Goal: Task Accomplishment & Management: Manage account settings

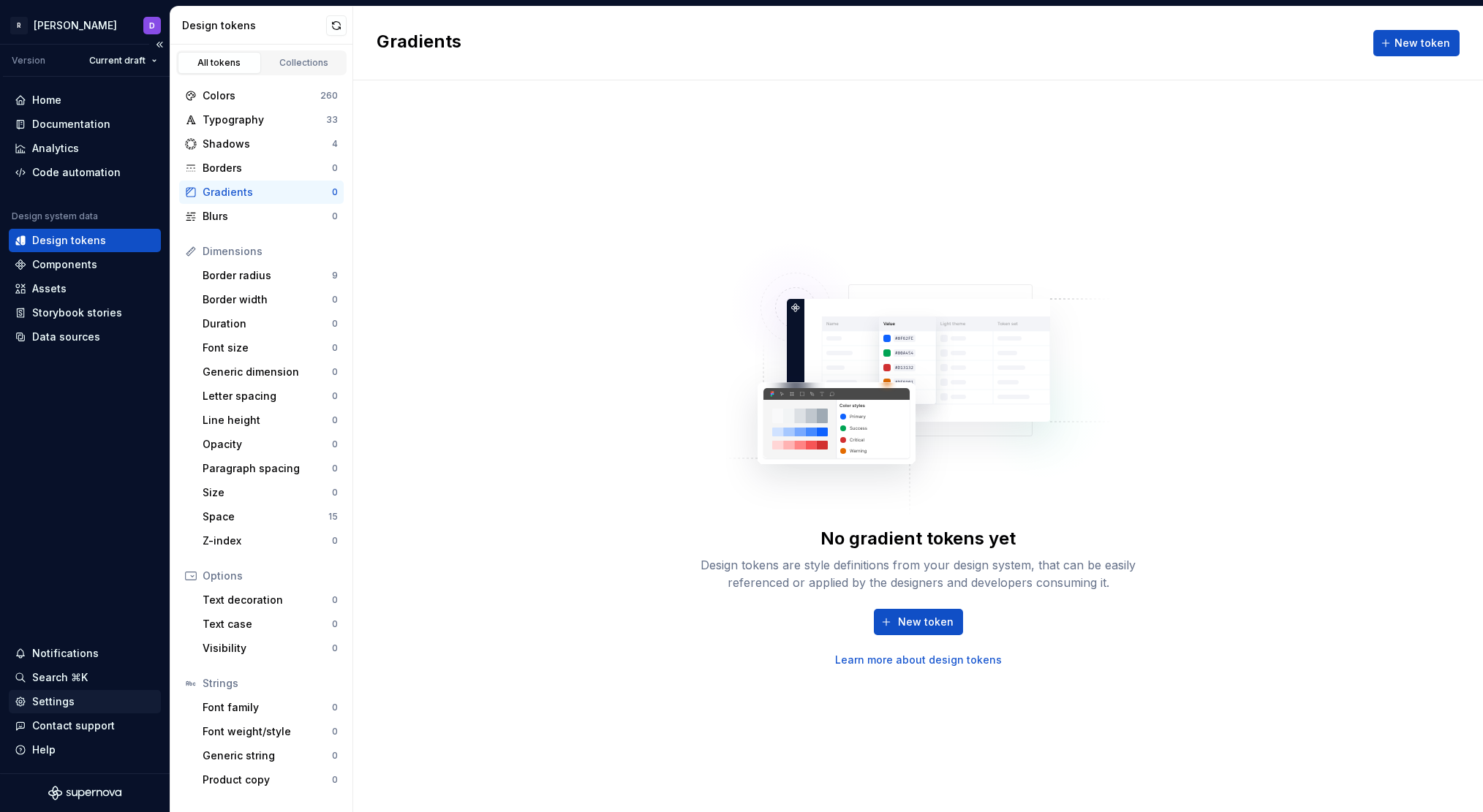
click at [52, 696] on div "Settings" at bounding box center [53, 701] width 42 height 14
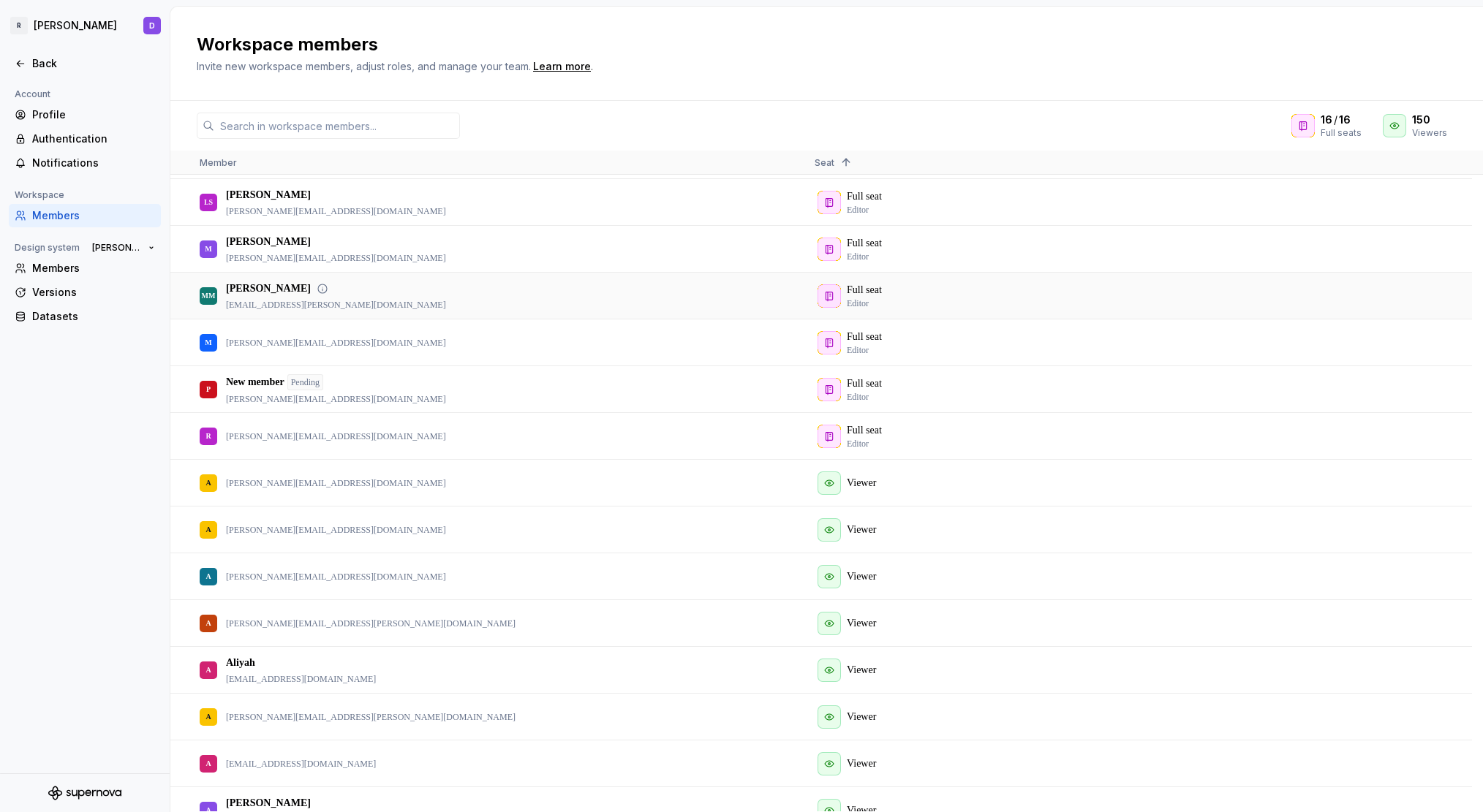
scroll to position [279, 0]
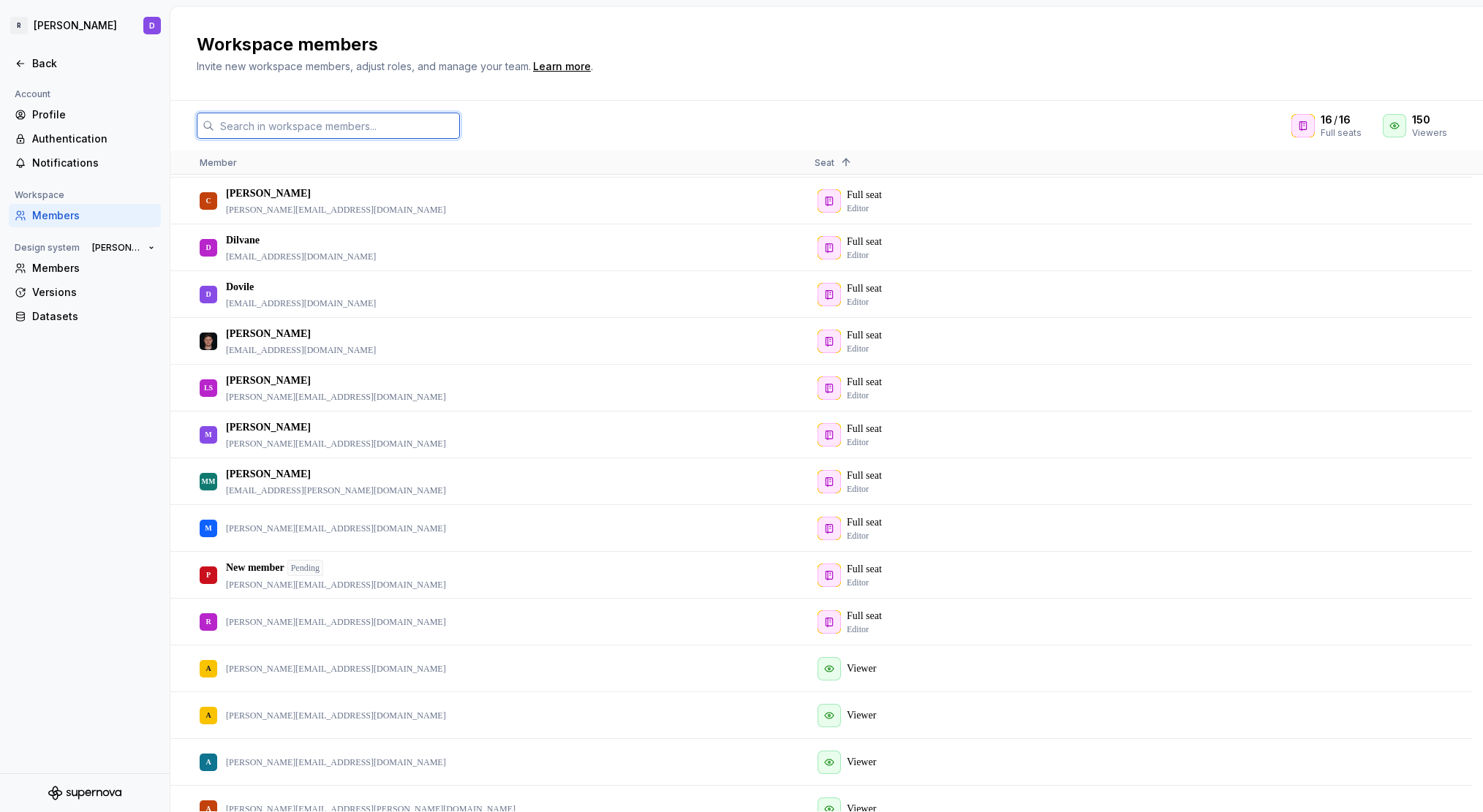
click at [345, 135] on input "text" at bounding box center [337, 125] width 246 height 26
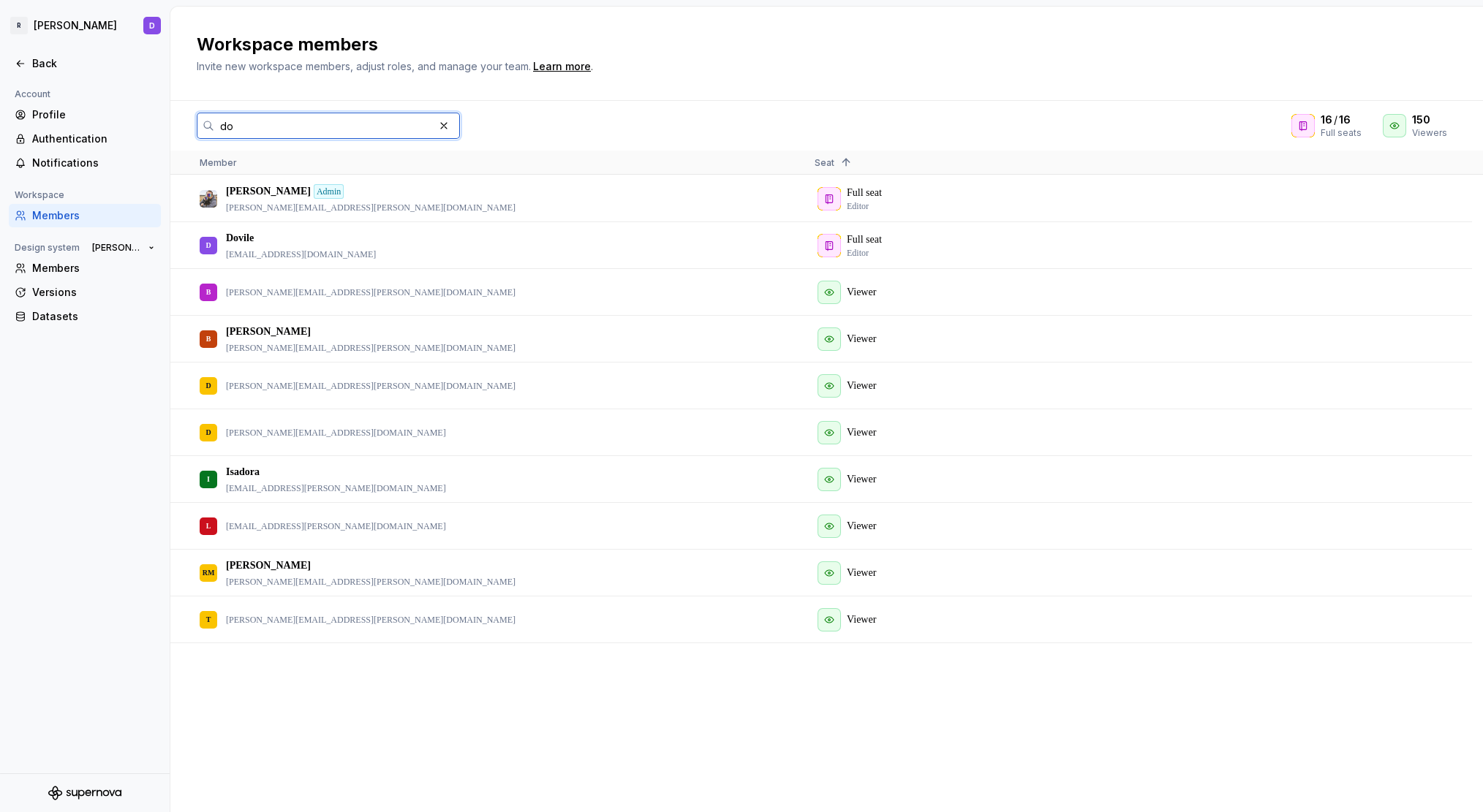
scroll to position [0, 0]
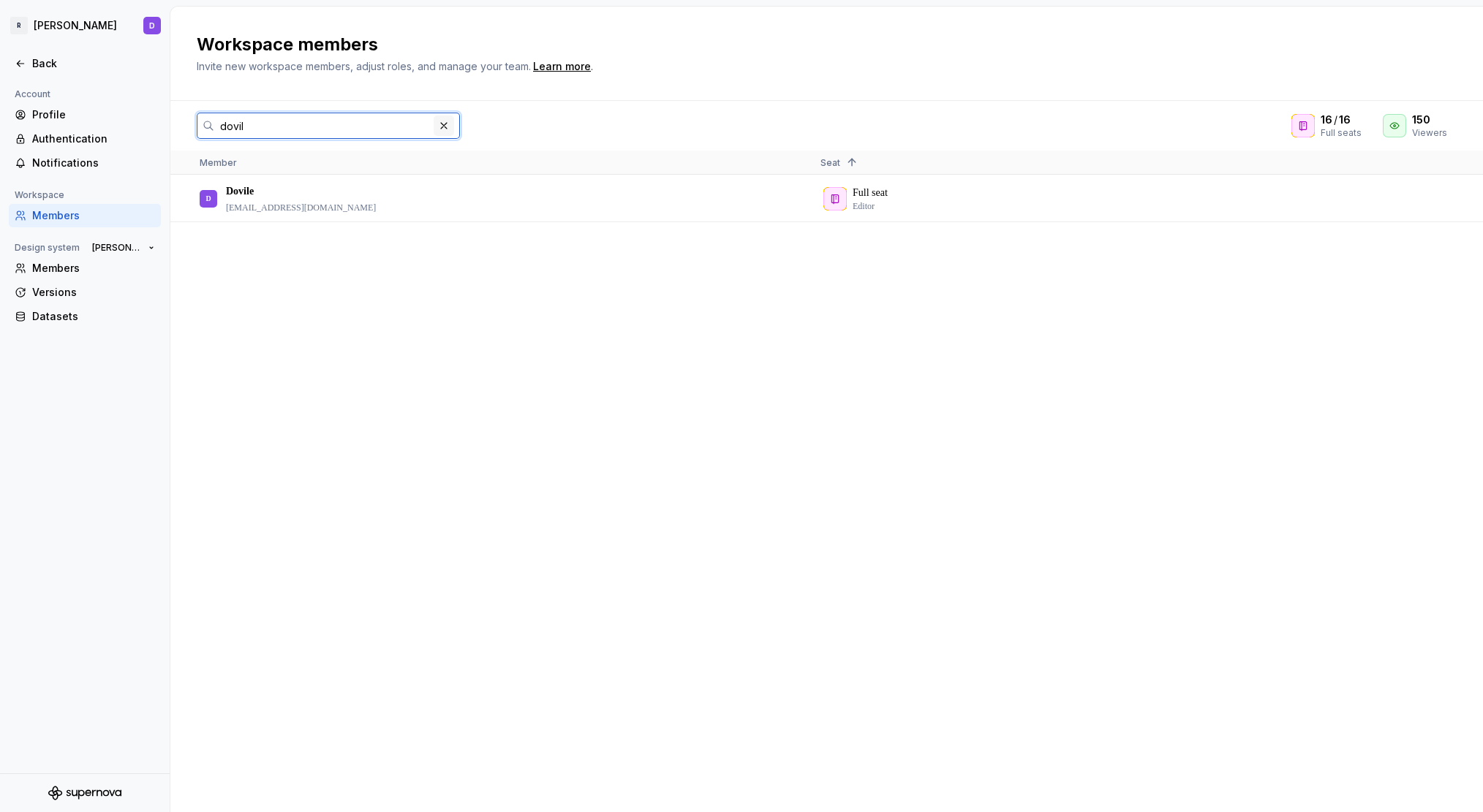
type input "dovil"
click at [443, 128] on button "button" at bounding box center [443, 125] width 20 height 20
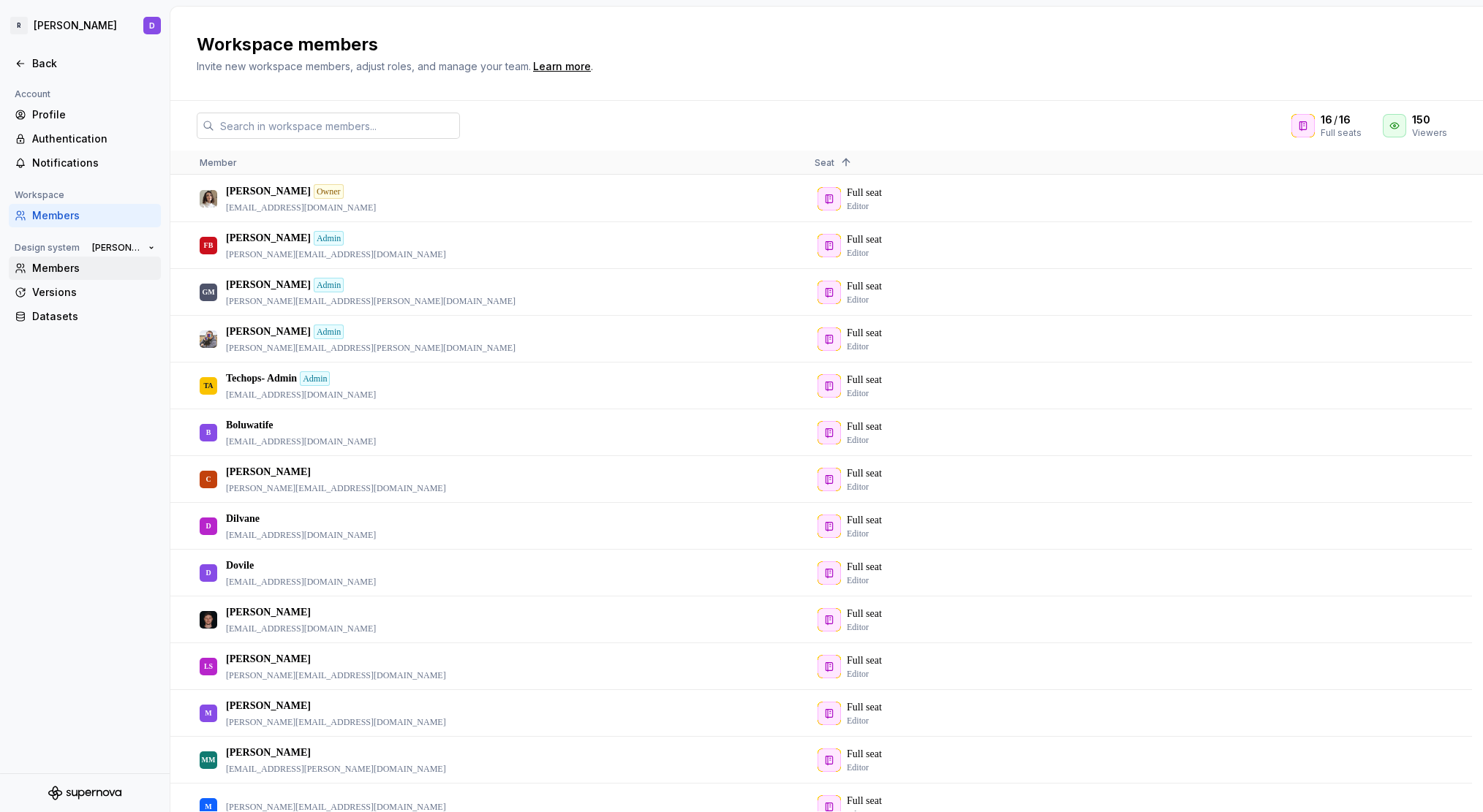
click at [63, 269] on div "Members" at bounding box center [93, 268] width 123 height 14
